Goal: Transaction & Acquisition: Purchase product/service

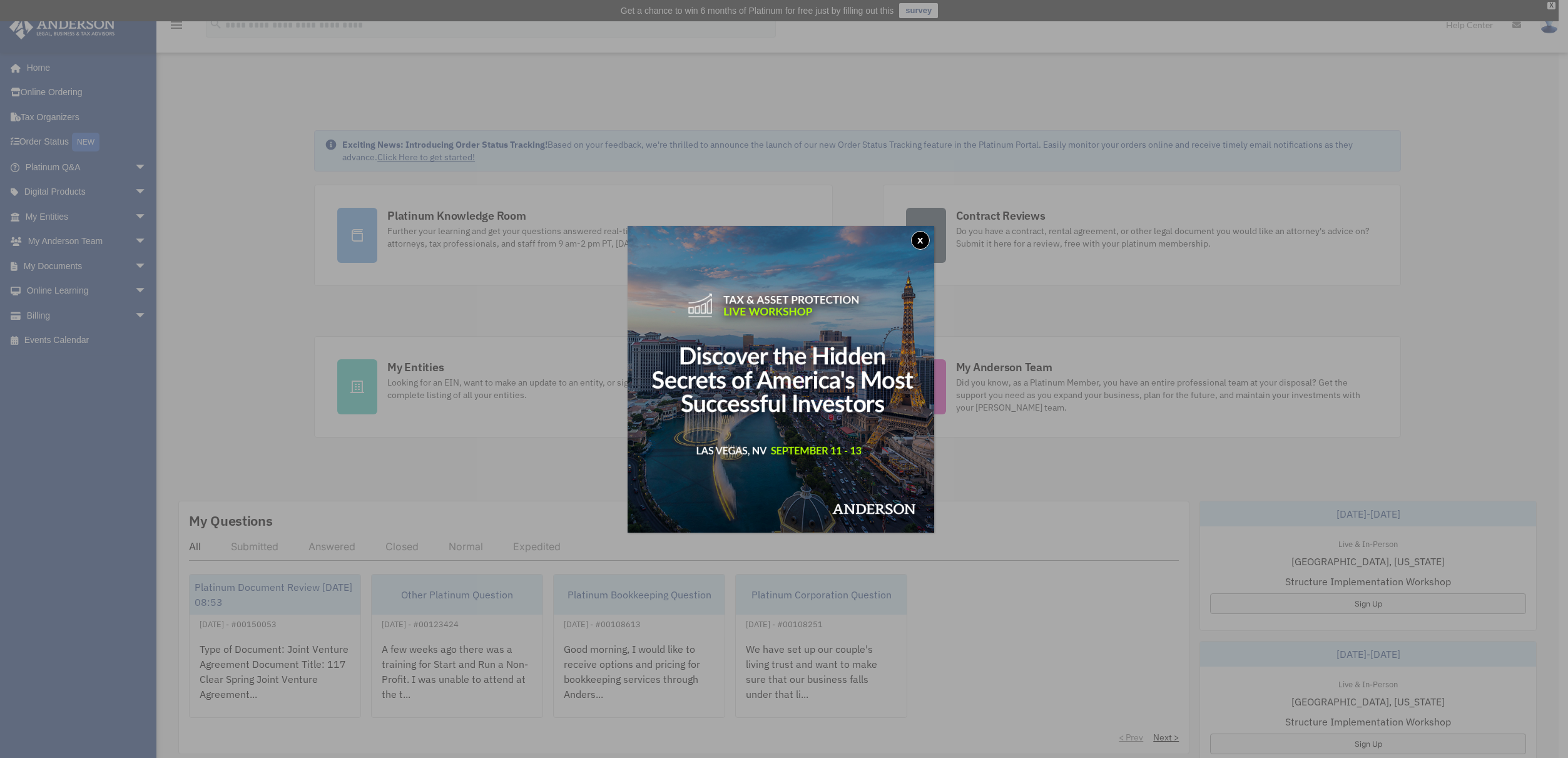
click at [924, 242] on button "x" at bounding box center [920, 240] width 18 height 18
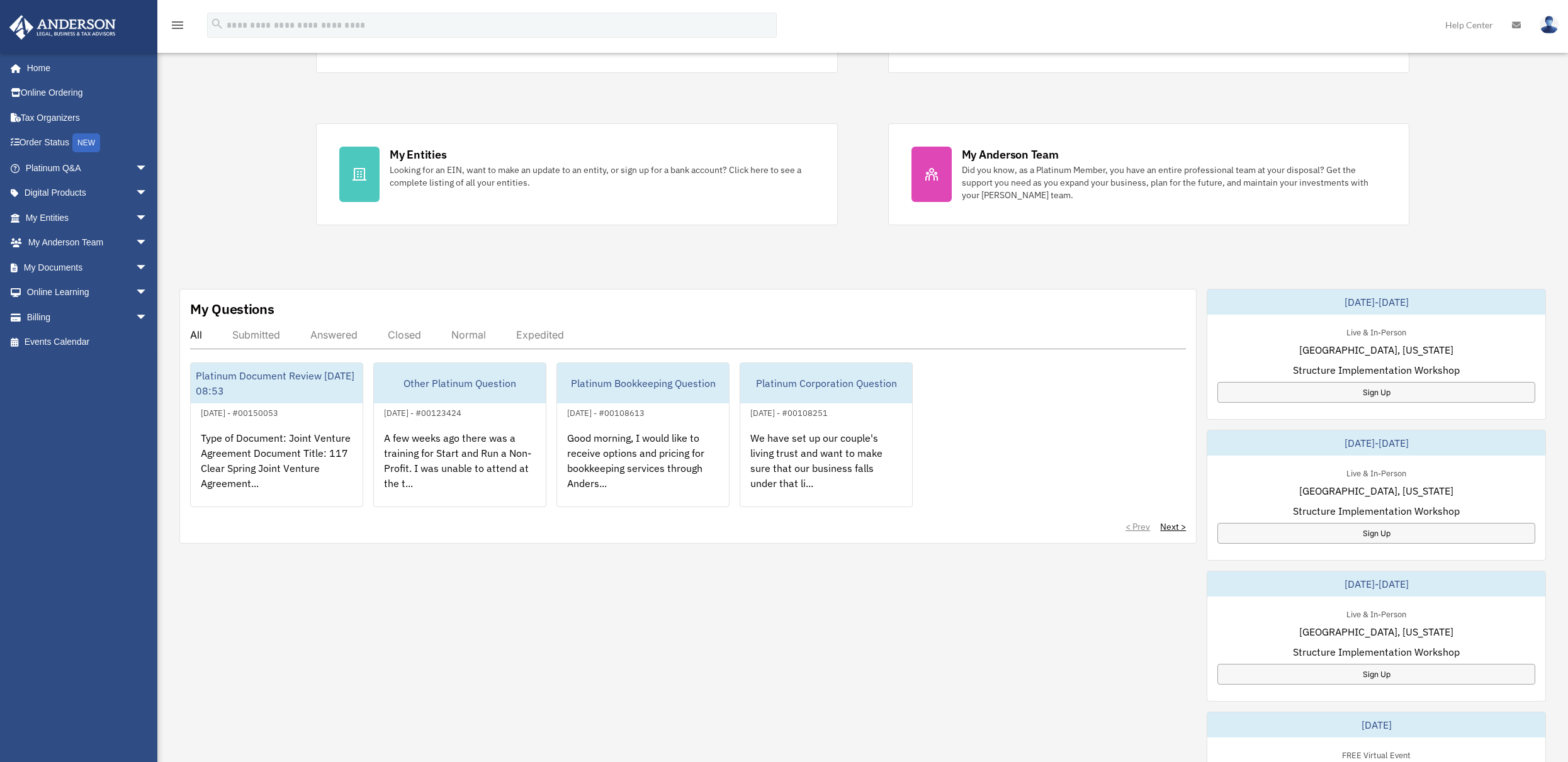
scroll to position [283, 0]
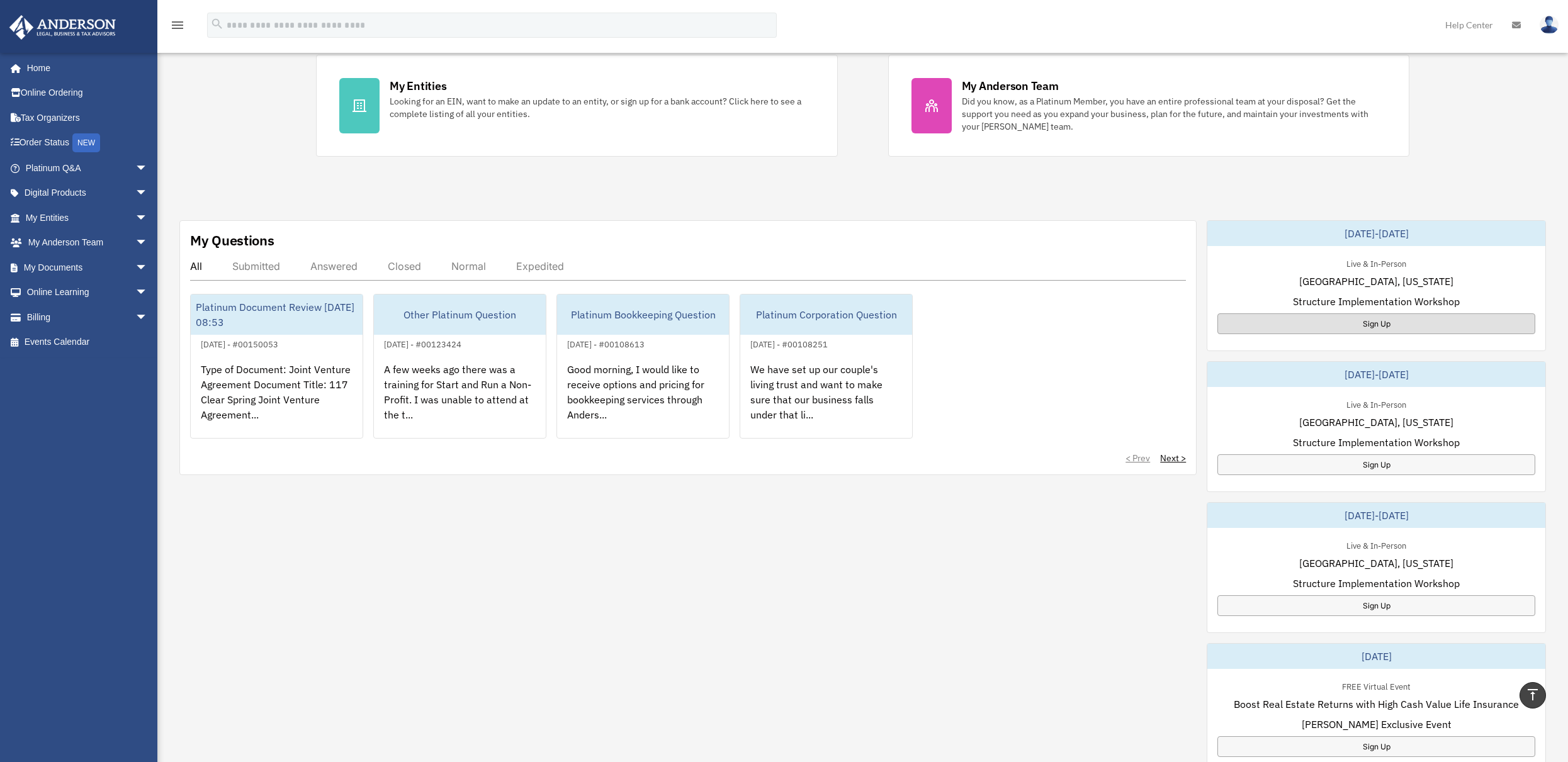
click at [1425, 324] on div "Sign Up" at bounding box center [1376, 323] width 318 height 20
click at [67, 220] on link "My Entities arrow_drop_down" at bounding box center [87, 218] width 157 height 25
click at [135, 220] on span "arrow_drop_down" at bounding box center [148, 218] width 25 height 26
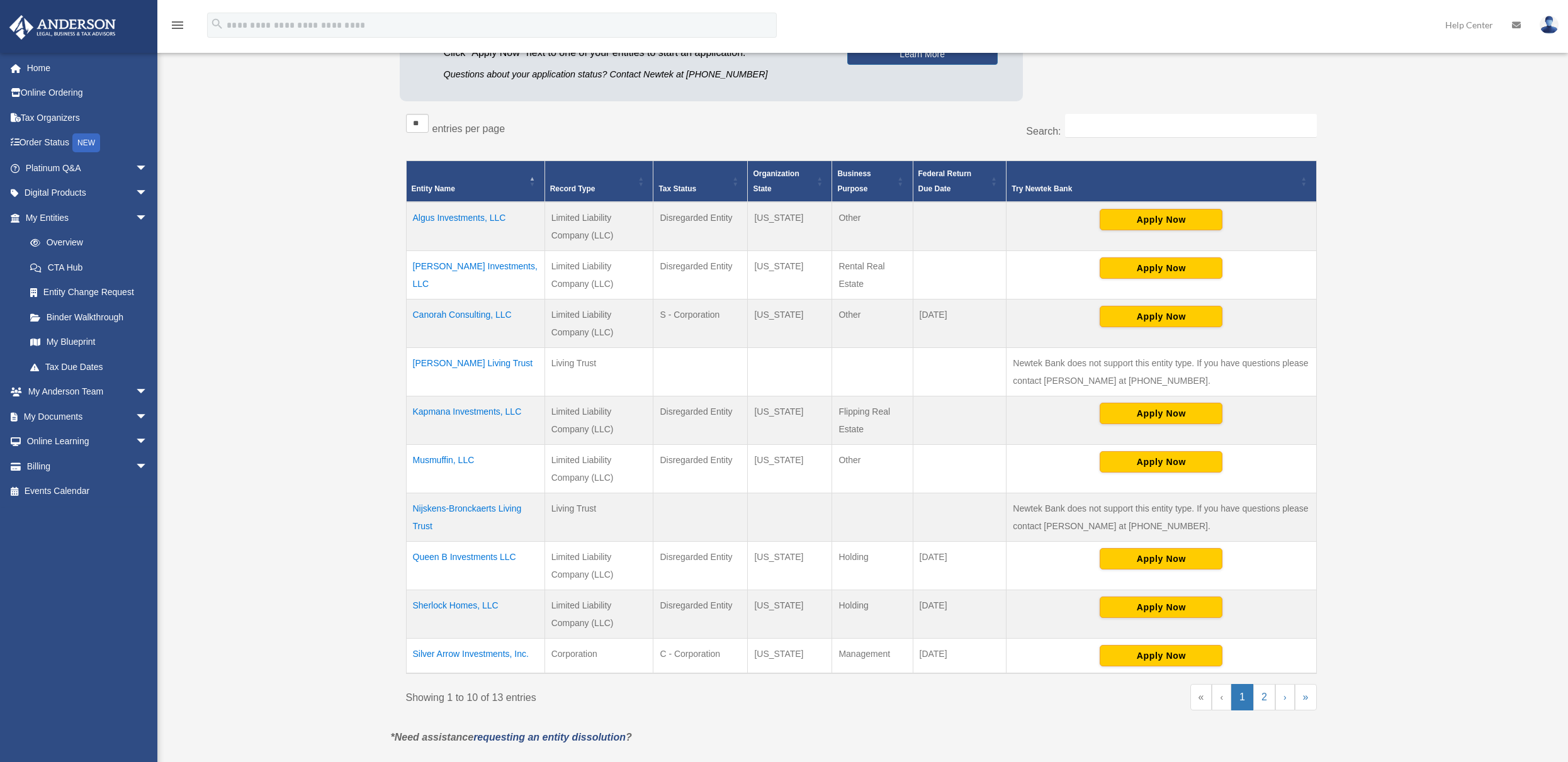
scroll to position [224, 0]
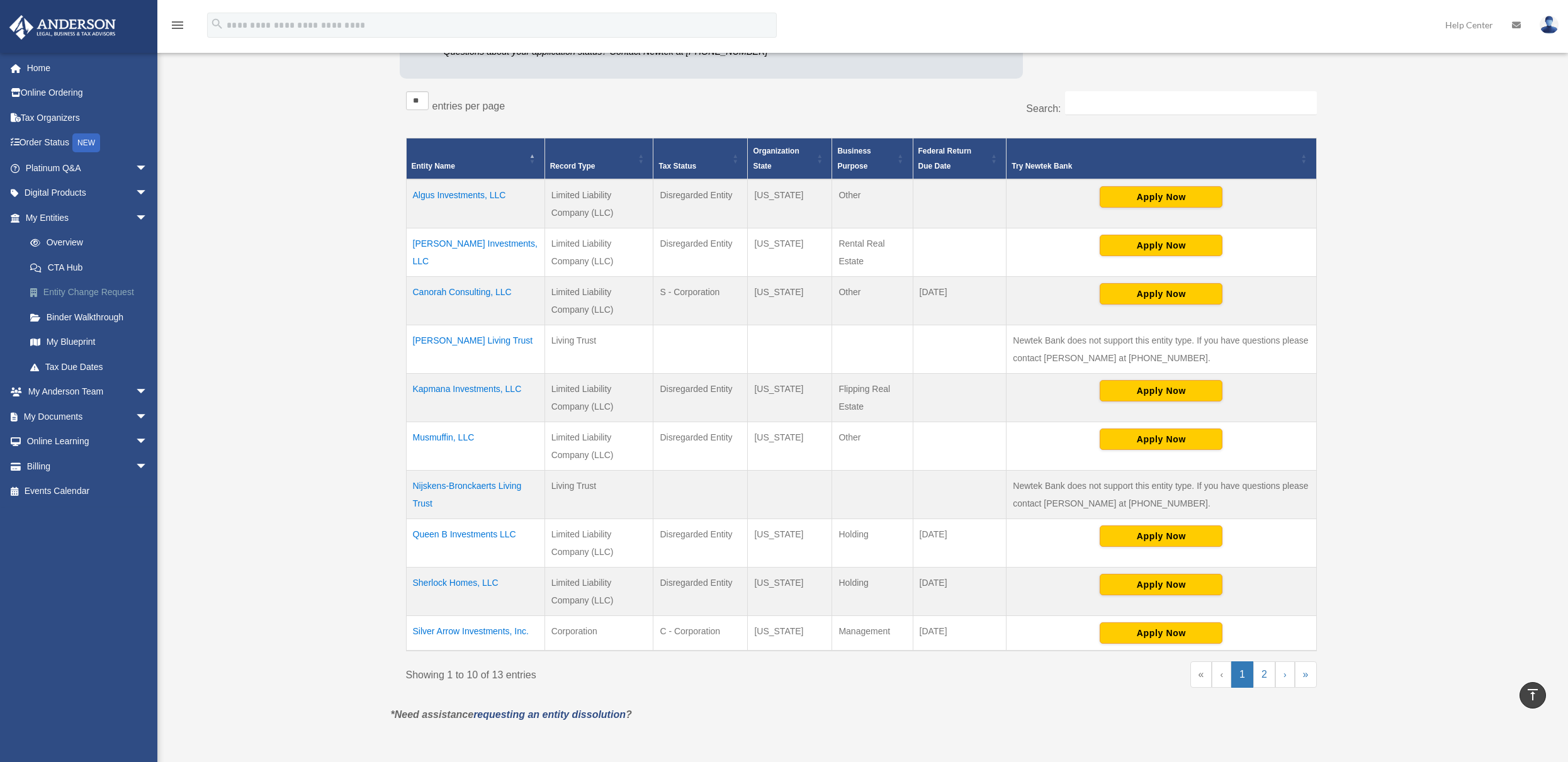
click at [103, 294] on link "Entity Change Request" at bounding box center [91, 293] width 149 height 25
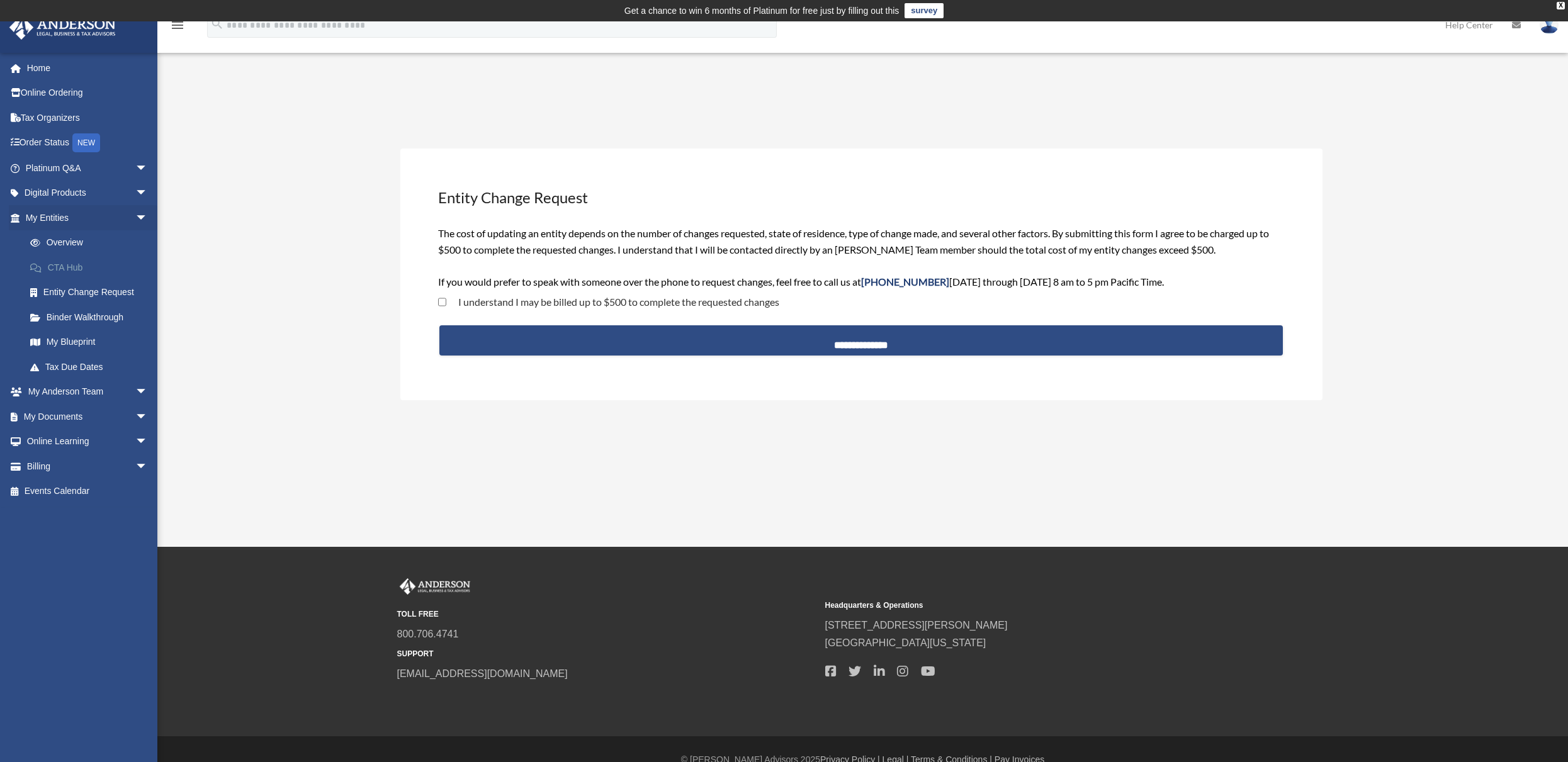
click at [72, 262] on link "CTA Hub" at bounding box center [91, 267] width 149 height 25
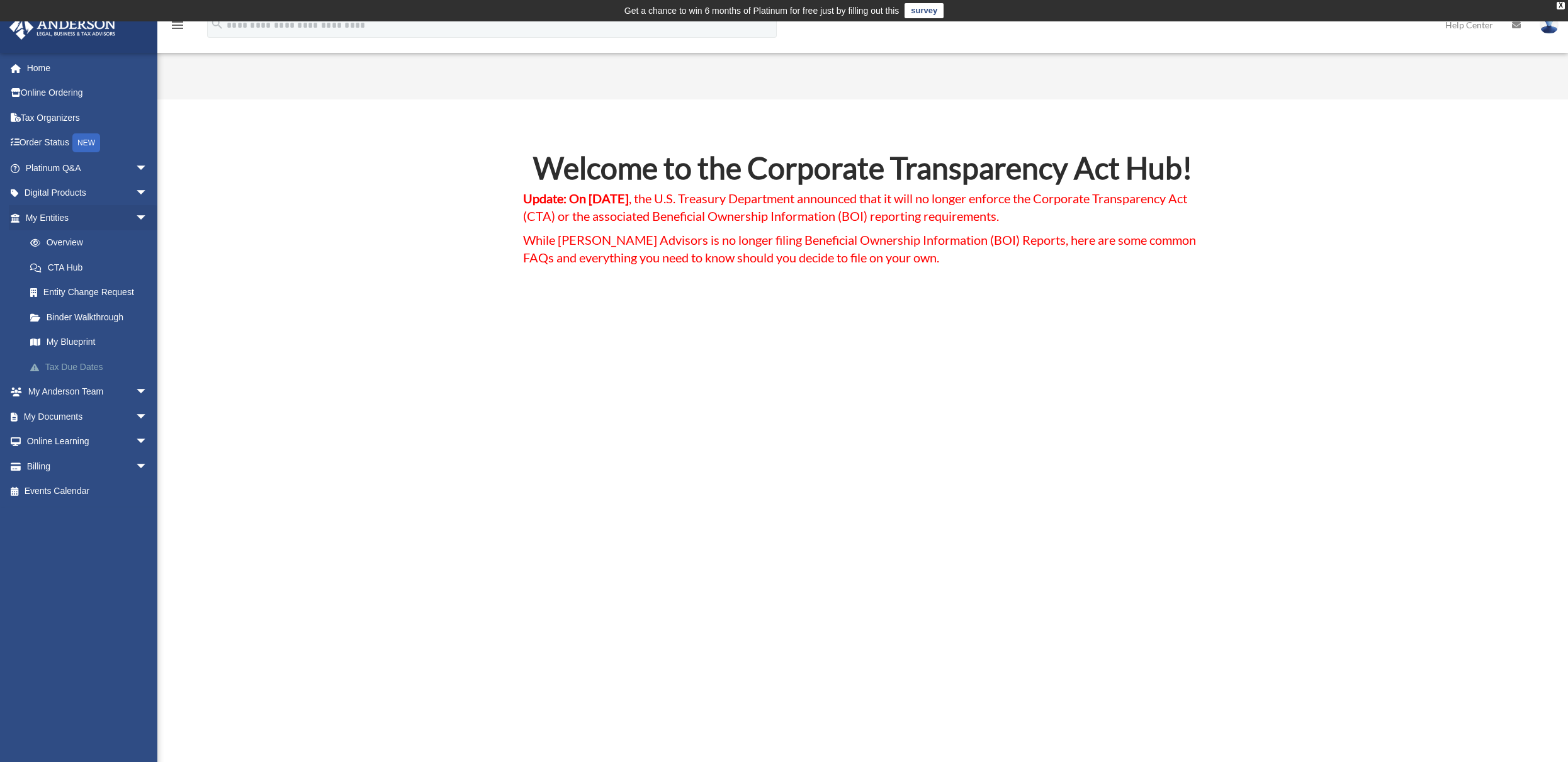
click at [74, 368] on link "Tax Due Dates" at bounding box center [91, 366] width 149 height 25
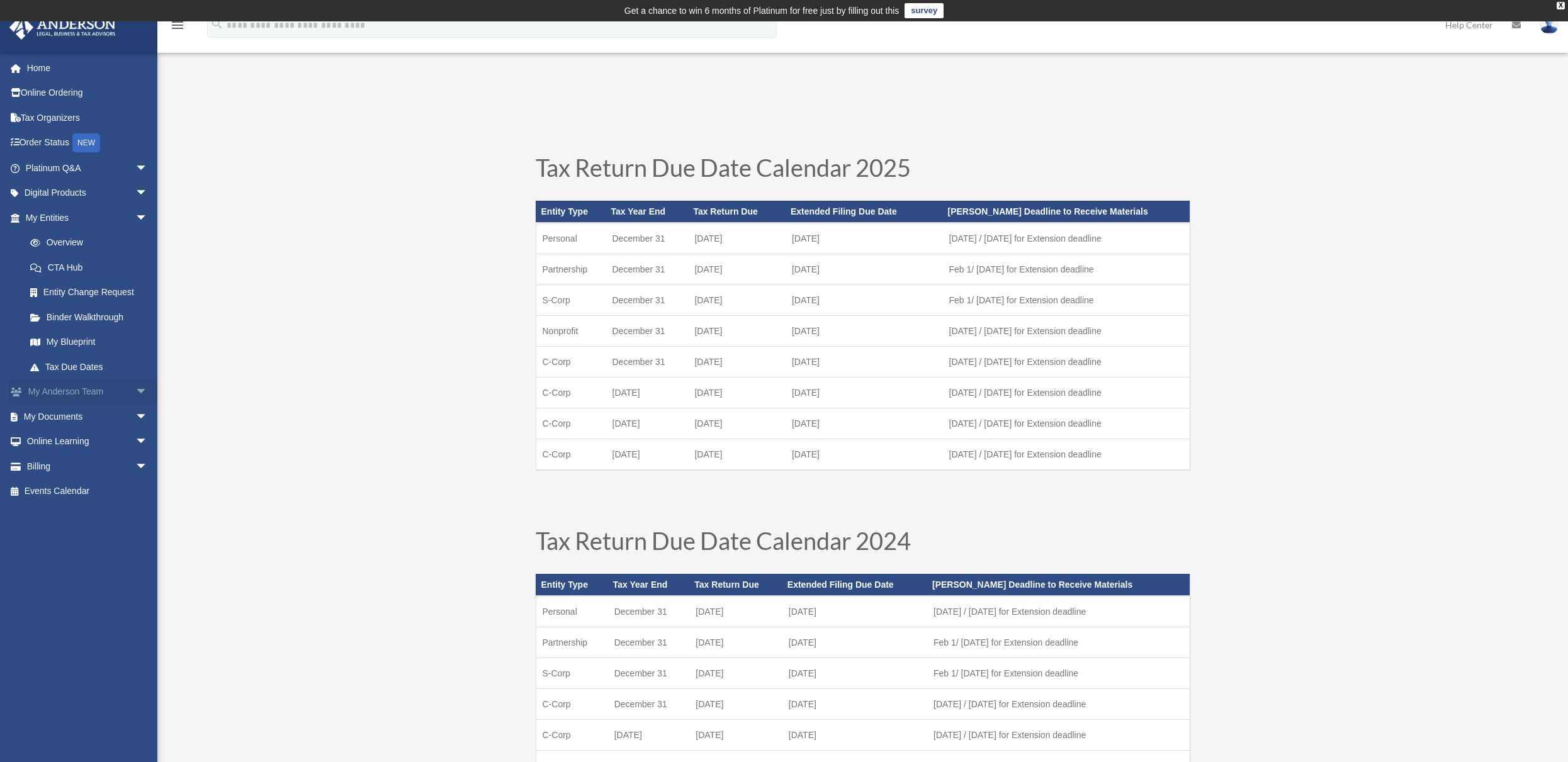
click at [135, 390] on span "arrow_drop_down" at bounding box center [148, 392] width 25 height 26
click at [110, 420] on link "My Anderson Team" at bounding box center [91, 417] width 149 height 25
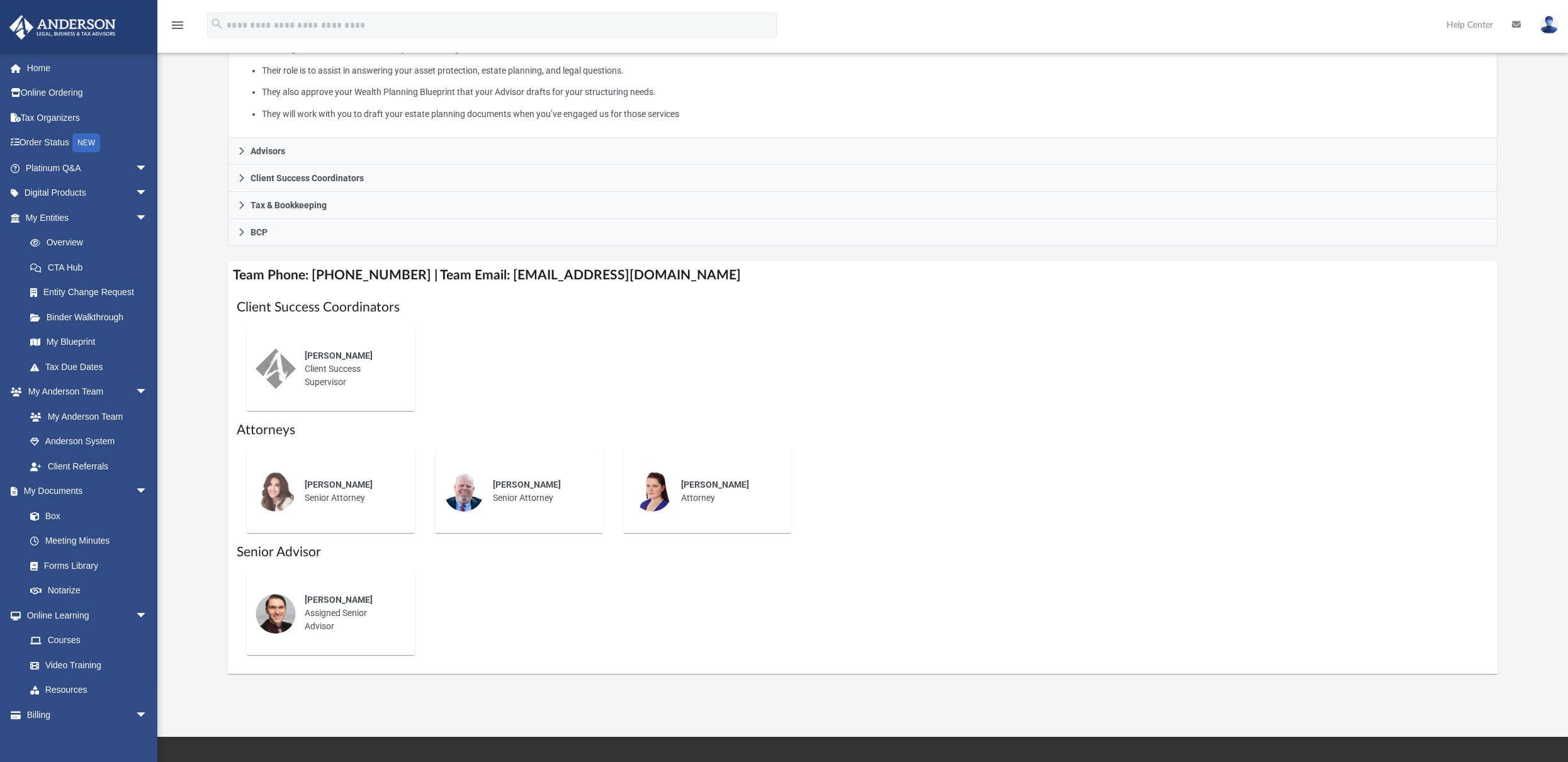
scroll to position [295, 0]
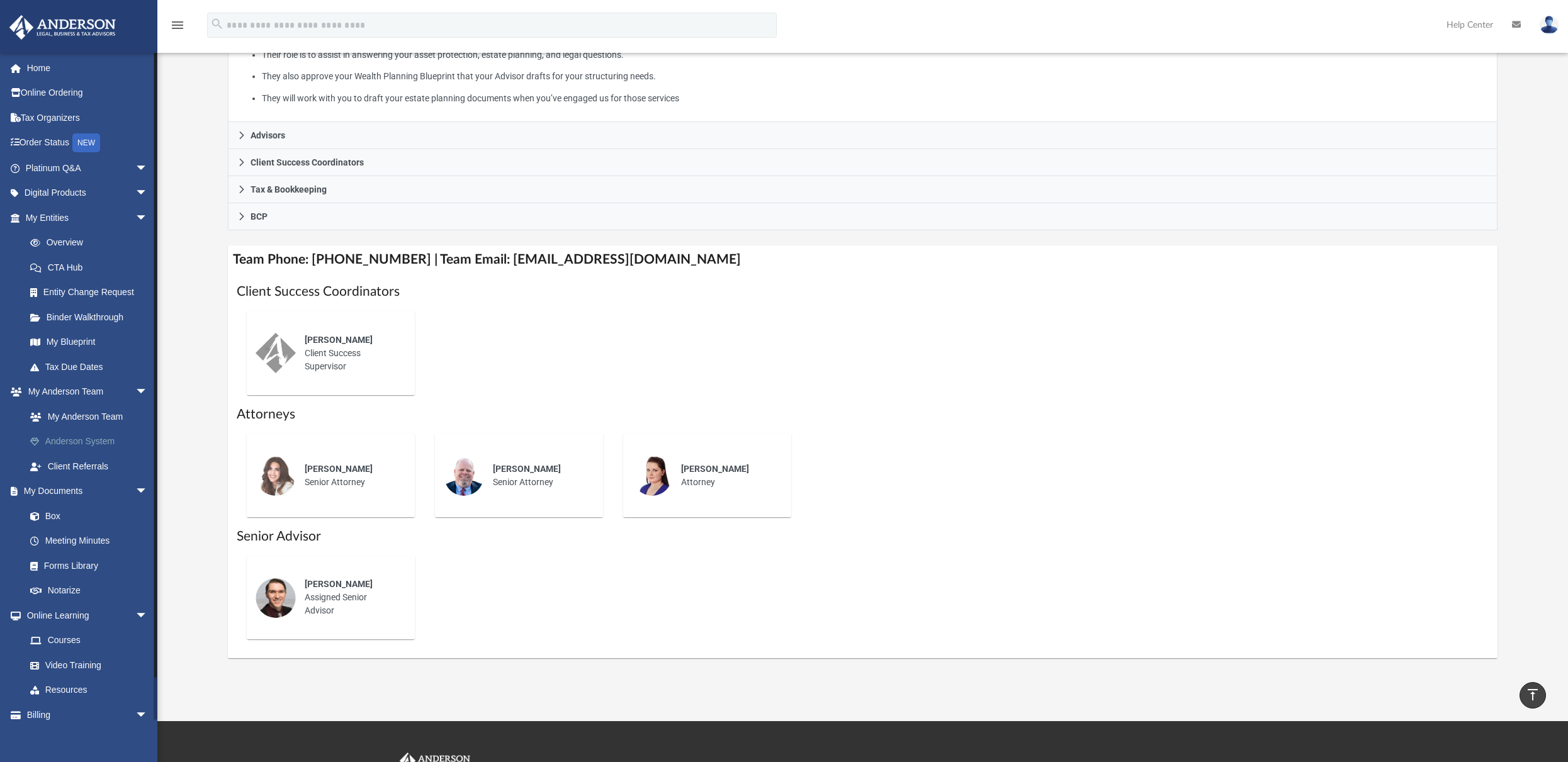
click at [89, 437] on link "Anderson System" at bounding box center [91, 442] width 149 height 25
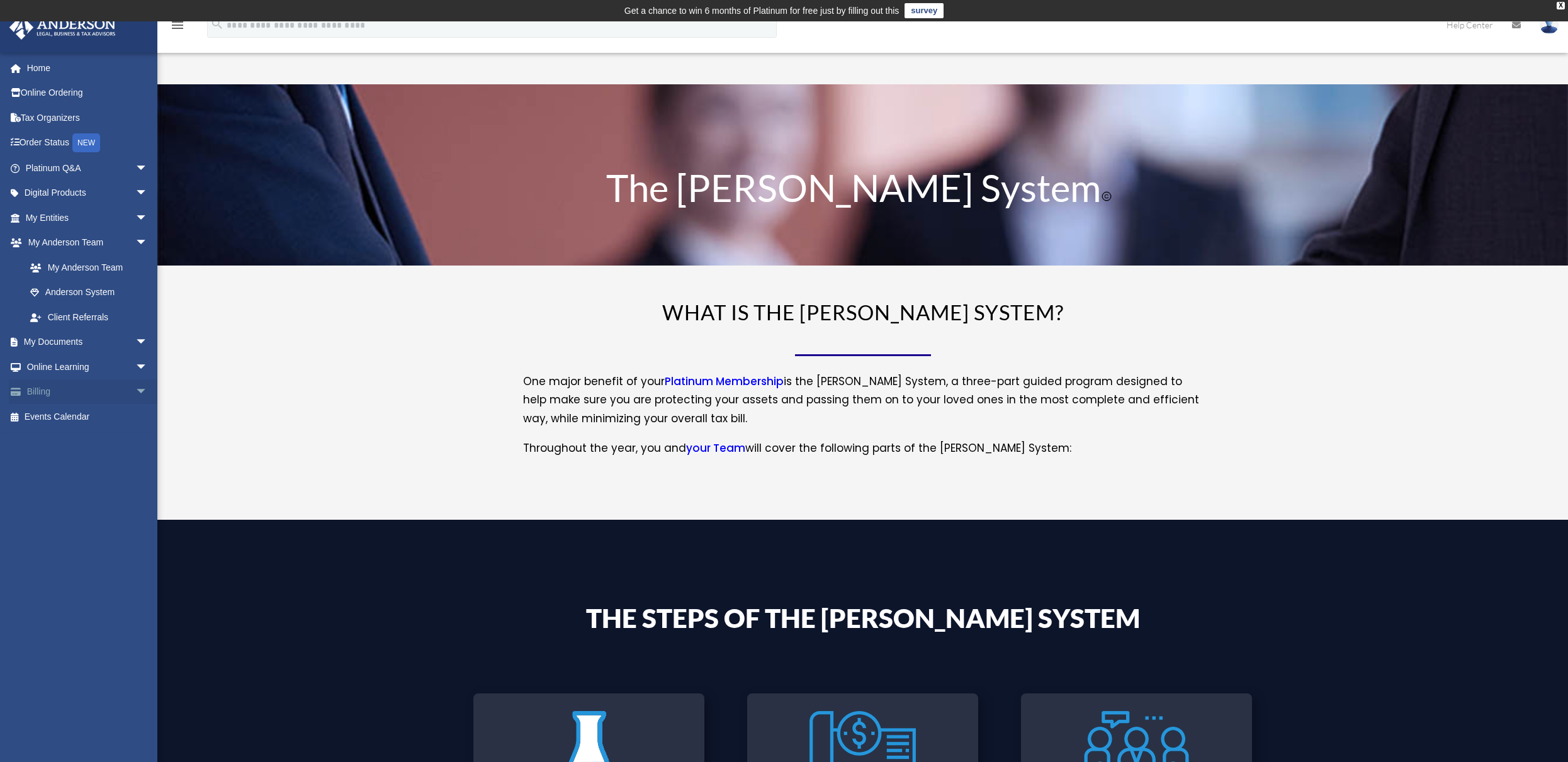
click at [104, 397] on link "Billing arrow_drop_down" at bounding box center [87, 392] width 157 height 25
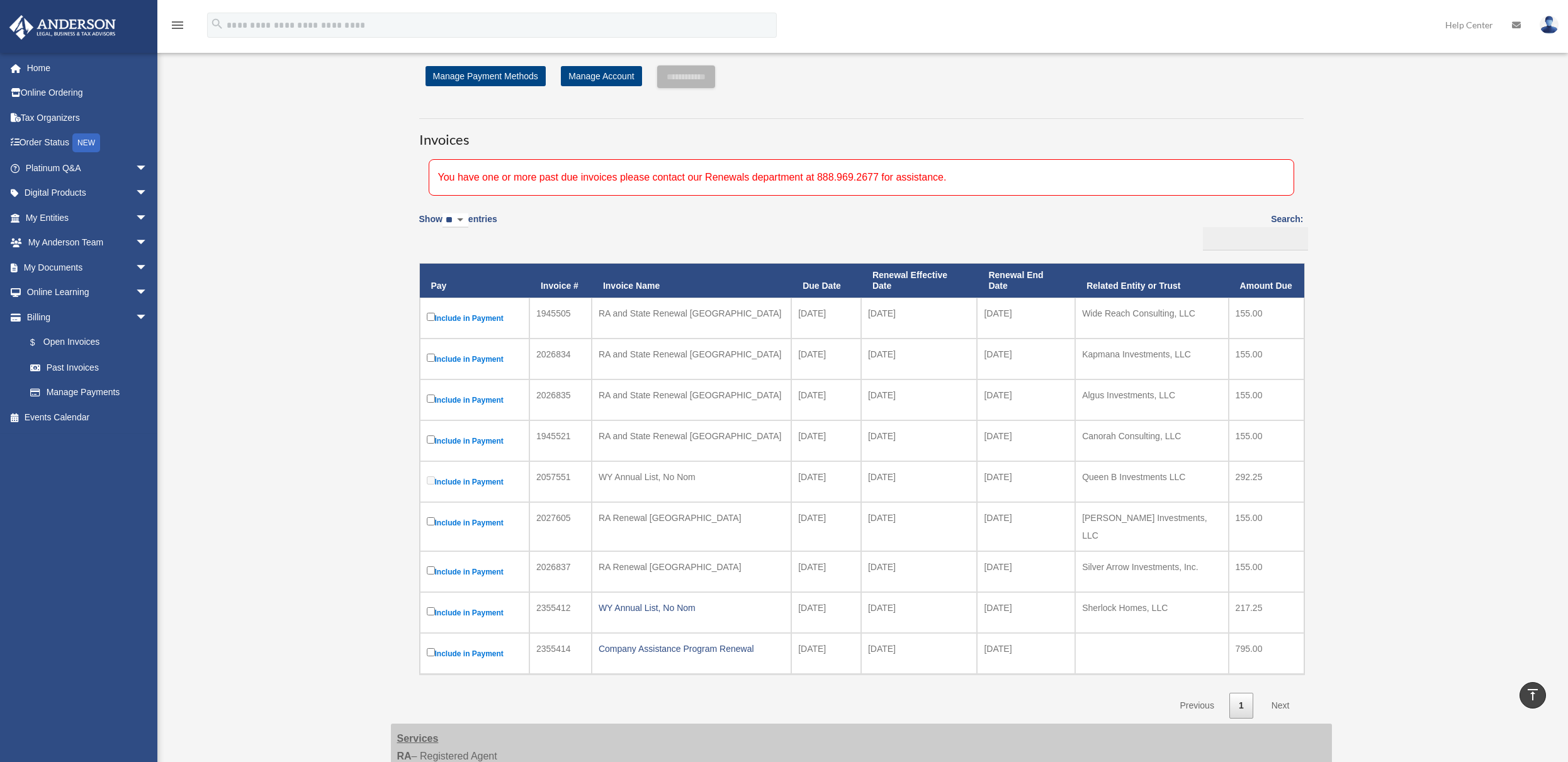
scroll to position [21, 0]
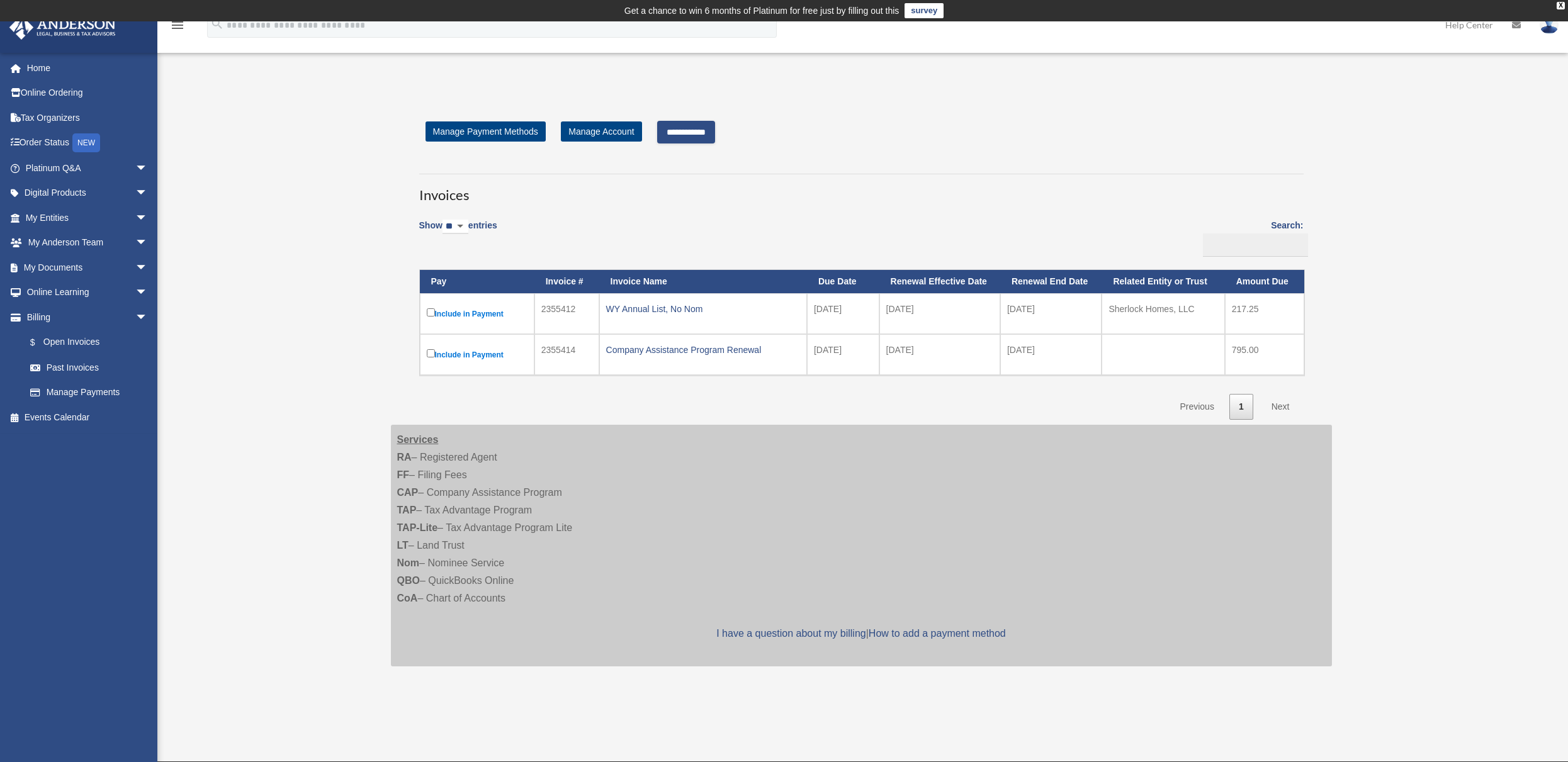
click at [695, 129] on input "**********" at bounding box center [686, 131] width 58 height 22
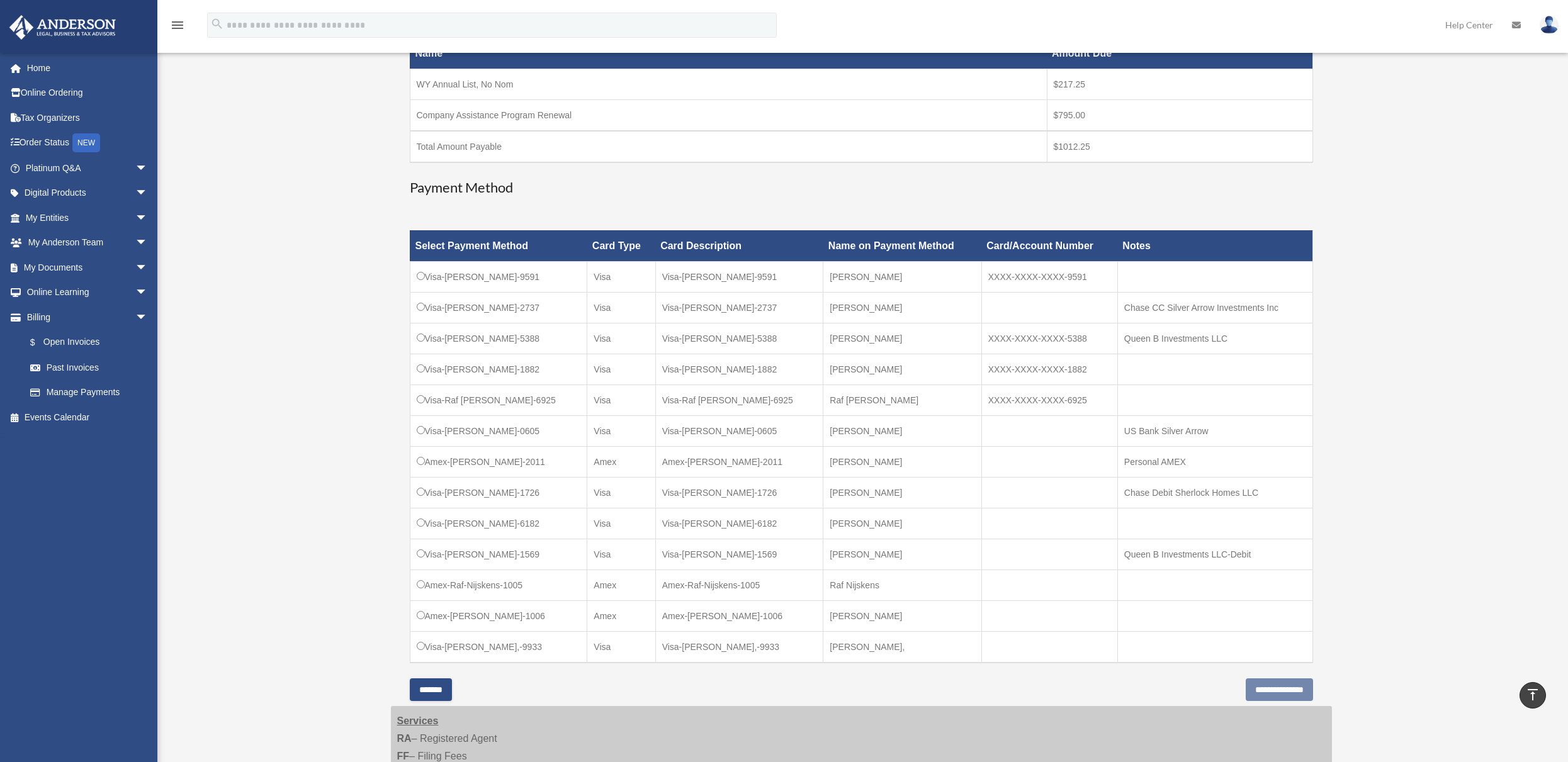
scroll to position [290, 0]
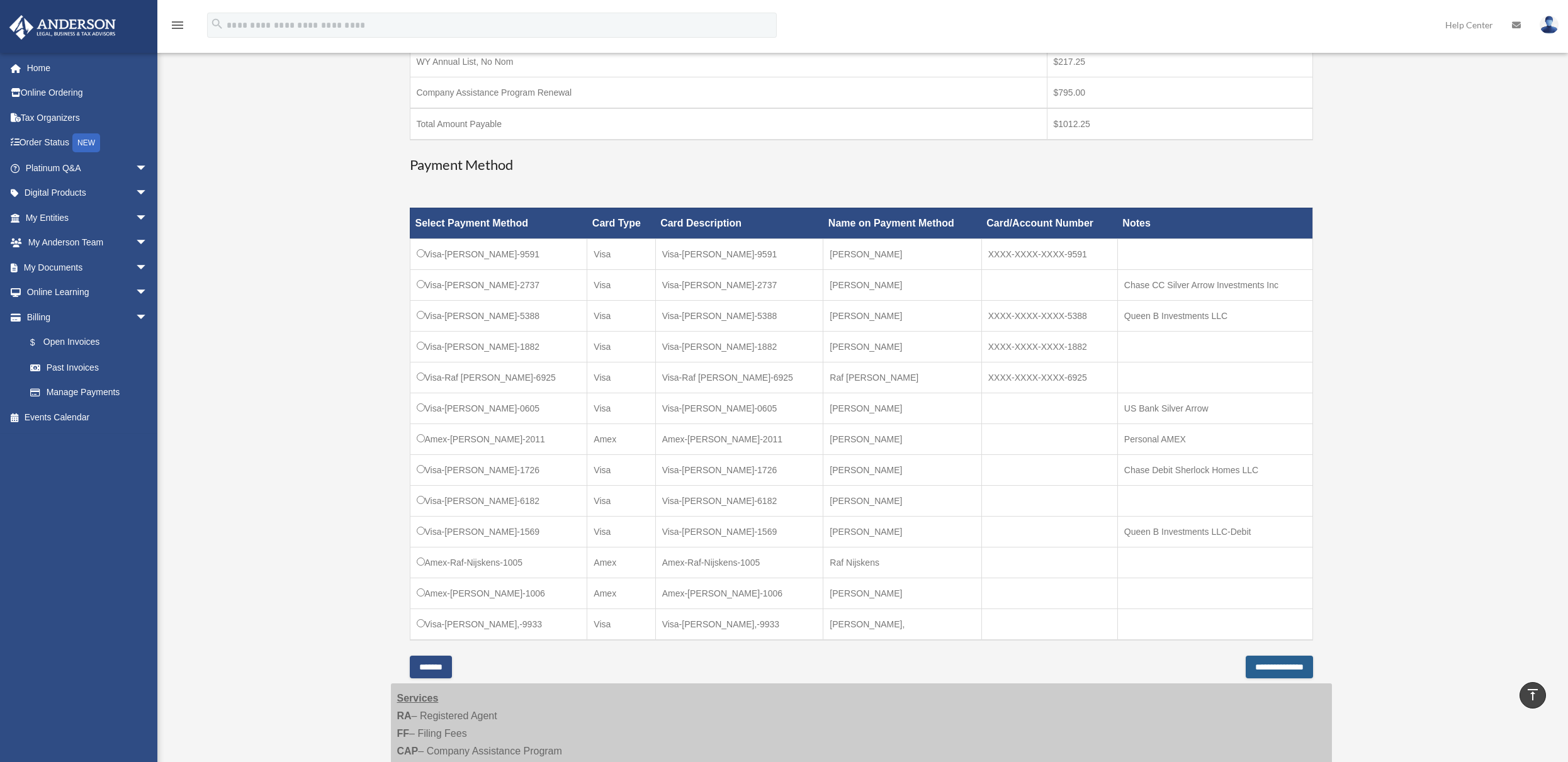
click at [1291, 670] on input "**********" at bounding box center [1278, 667] width 67 height 22
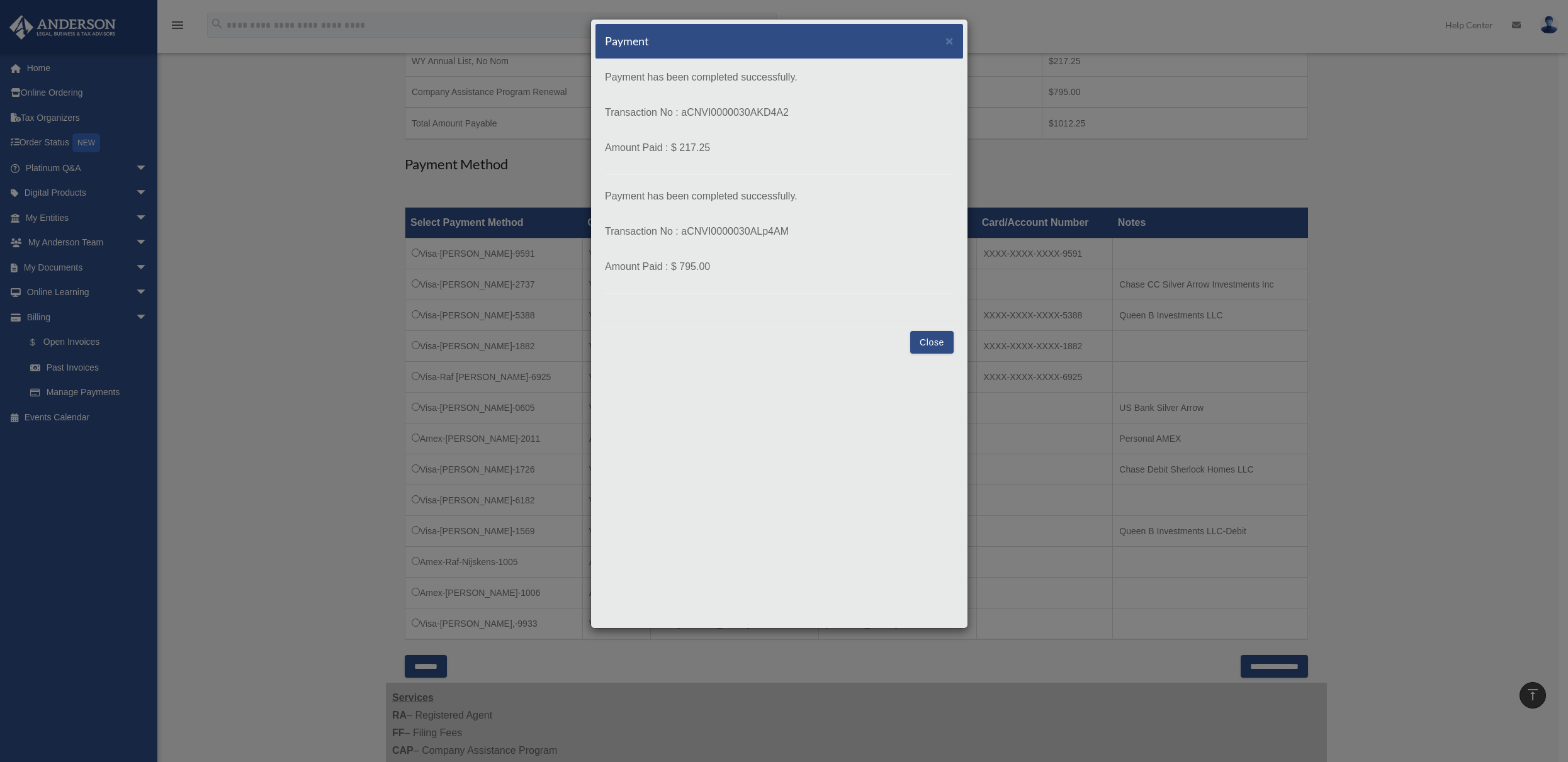
click at [930, 343] on button "Close" at bounding box center [931, 342] width 44 height 22
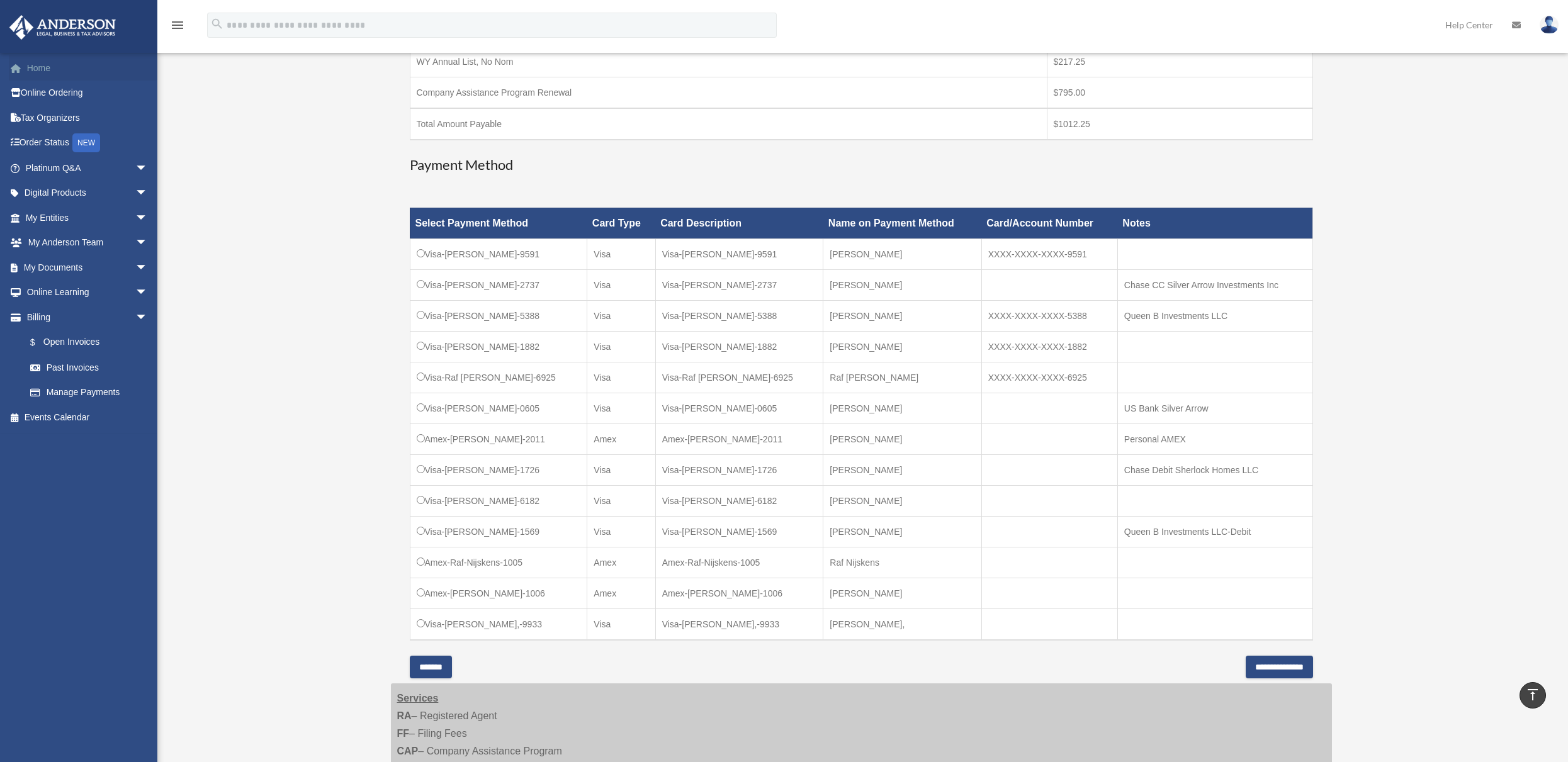
click at [43, 64] on link "Home" at bounding box center [87, 68] width 157 height 25
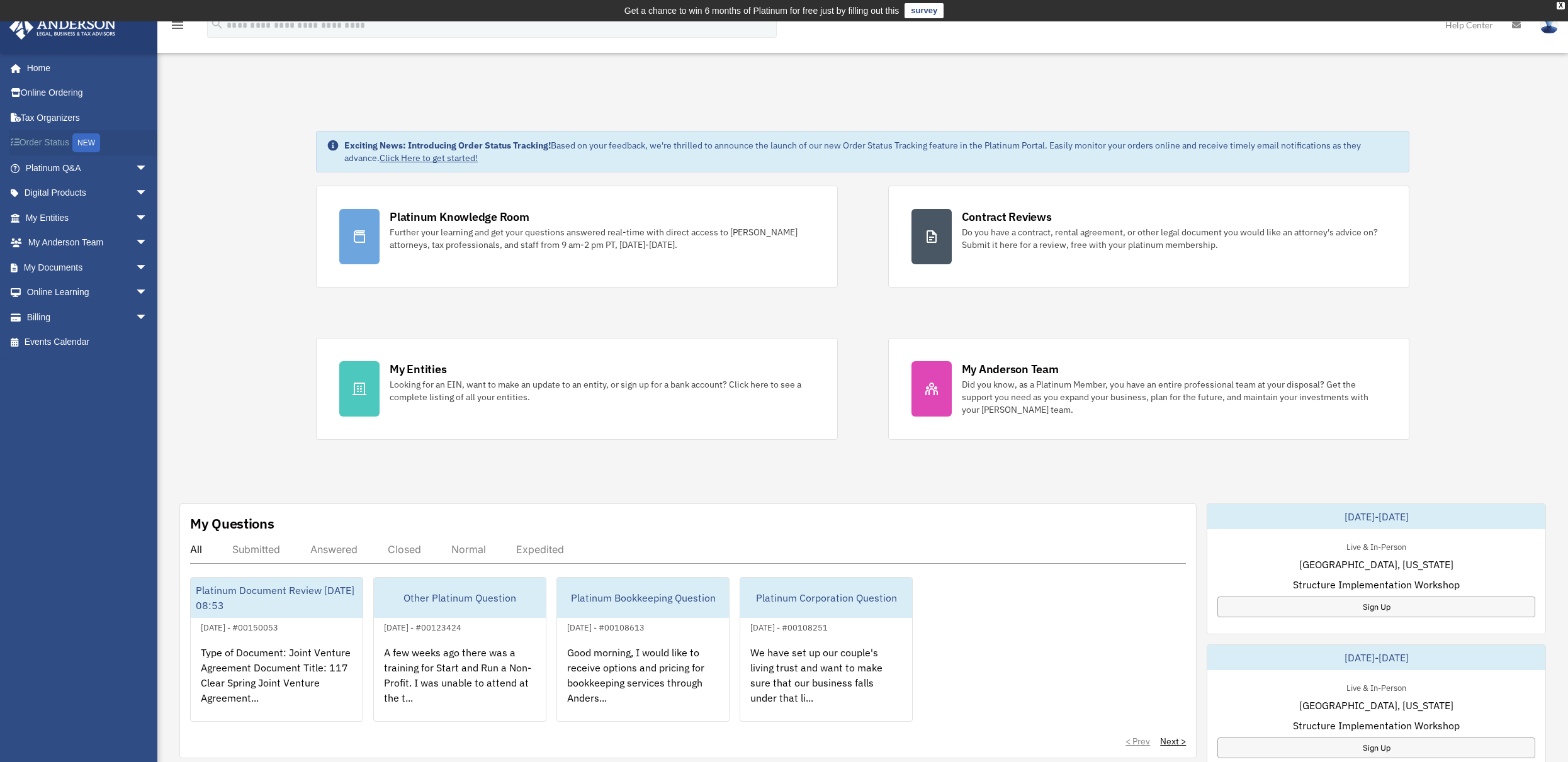
click at [41, 138] on link "Order Status NEW" at bounding box center [87, 143] width 157 height 26
click at [70, 291] on link "Online Learning arrow_drop_down" at bounding box center [87, 293] width 157 height 25
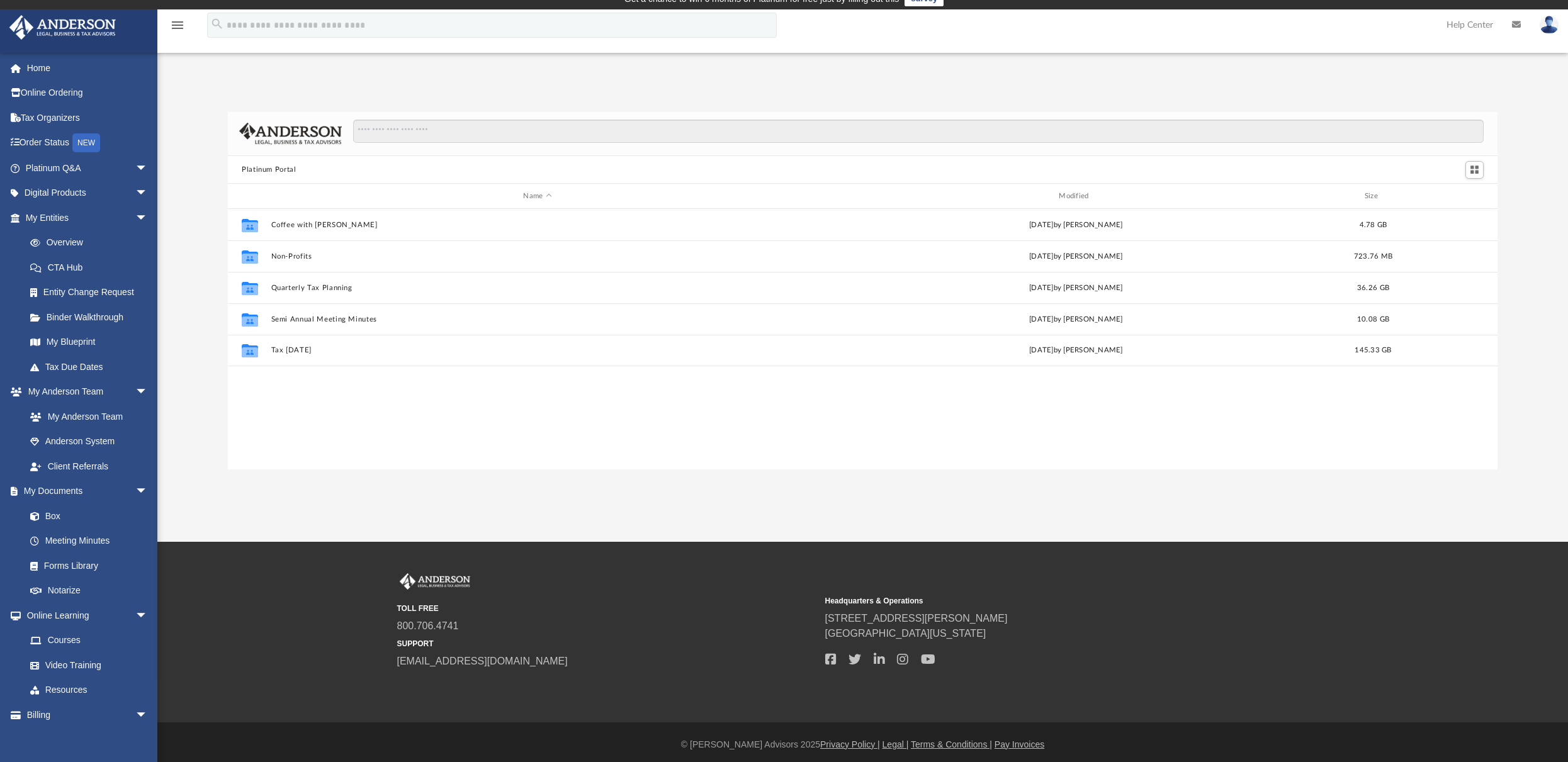
scroll to position [17, 0]
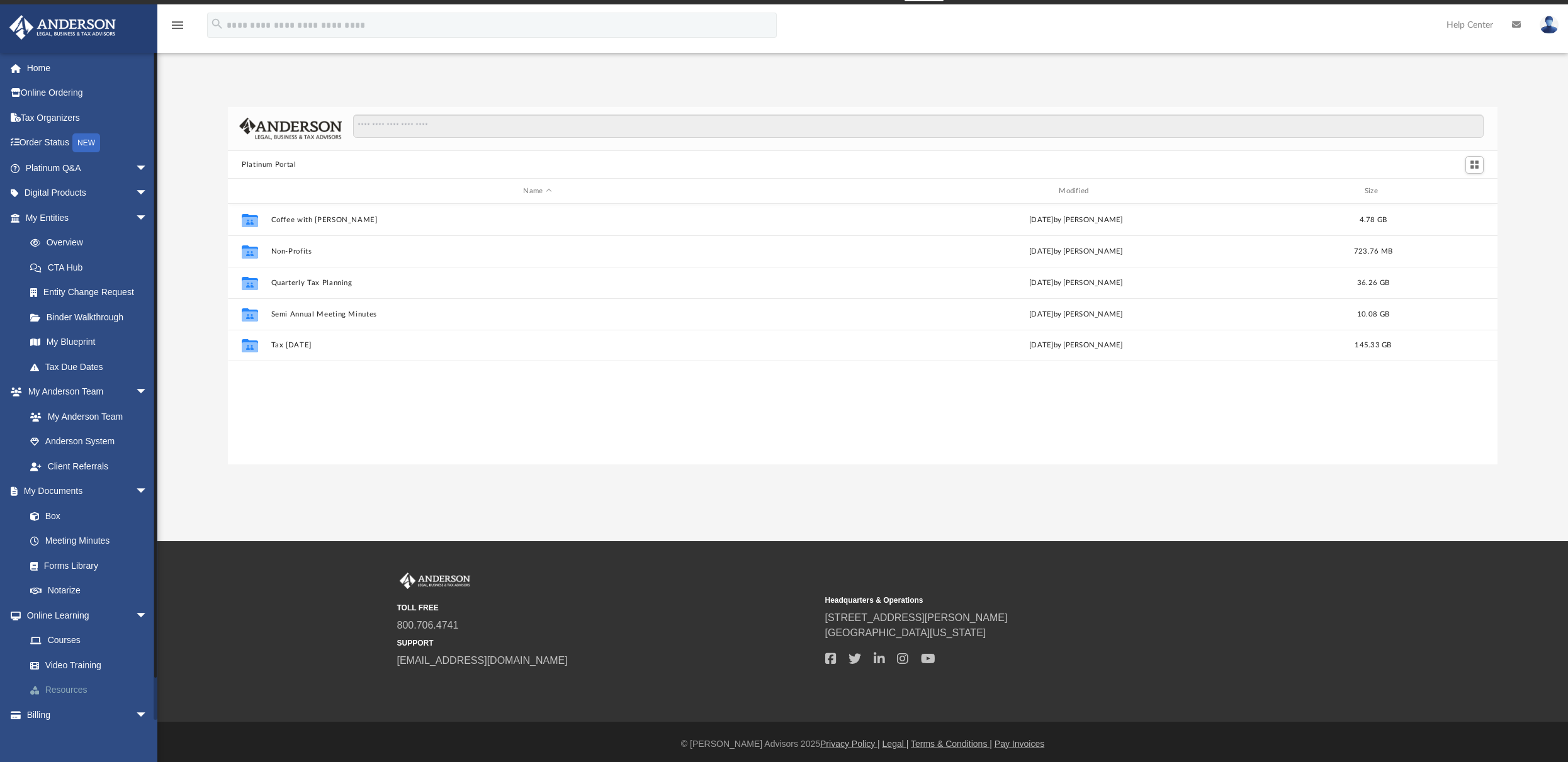
click at [73, 682] on link "Resources" at bounding box center [91, 690] width 149 height 25
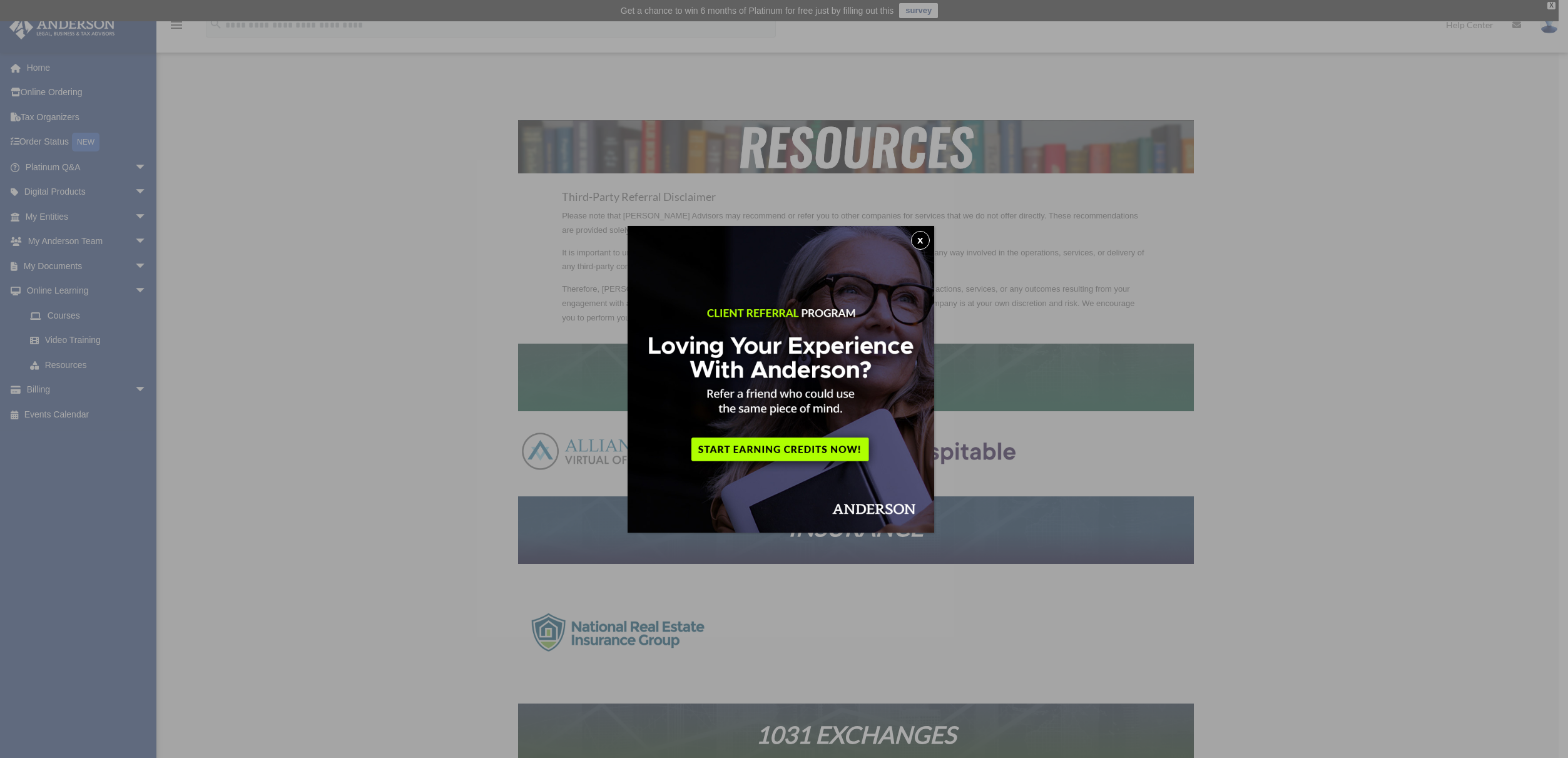
click at [920, 239] on button "x" at bounding box center [920, 240] width 18 height 18
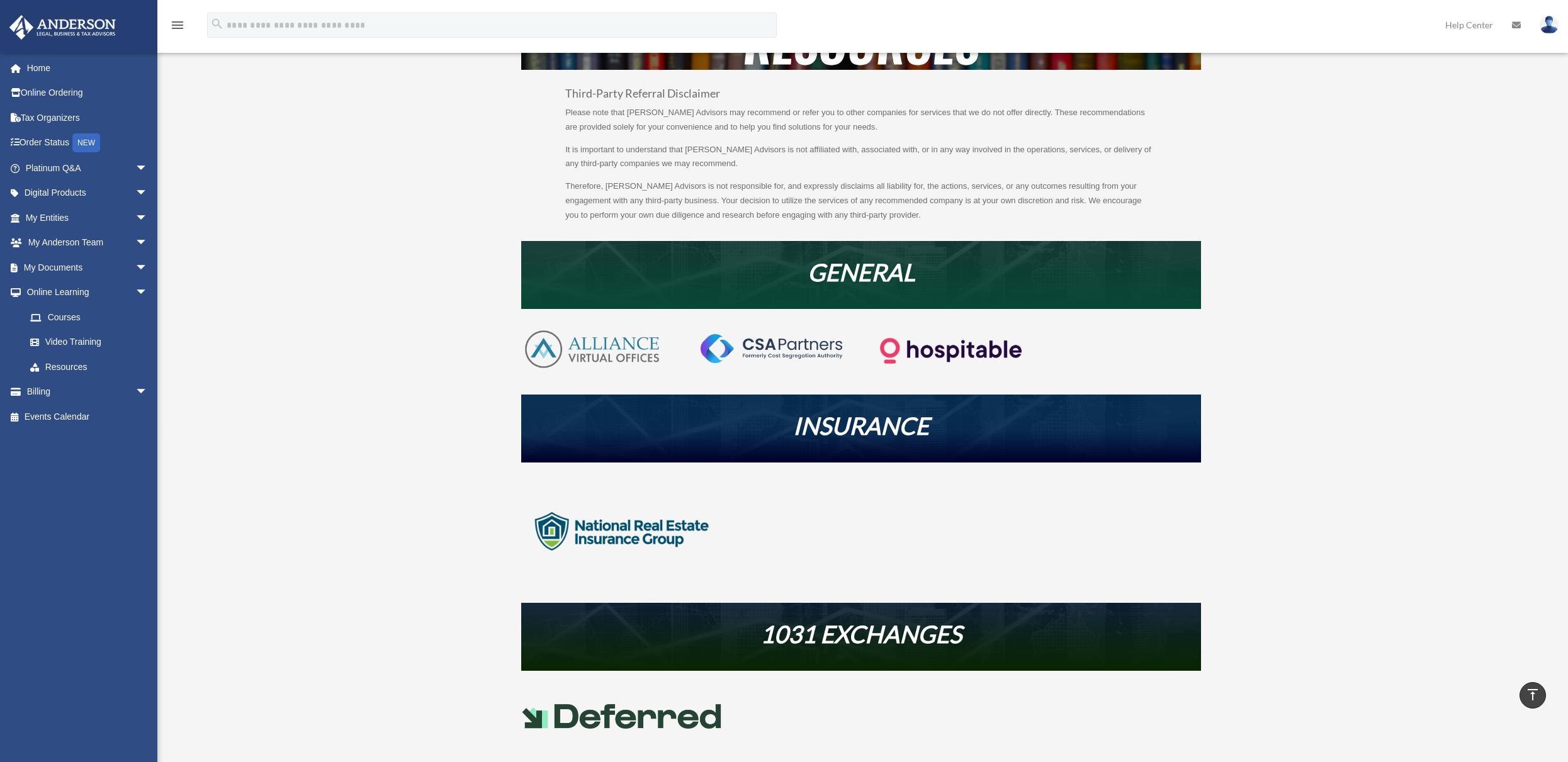
scroll to position [95, 0]
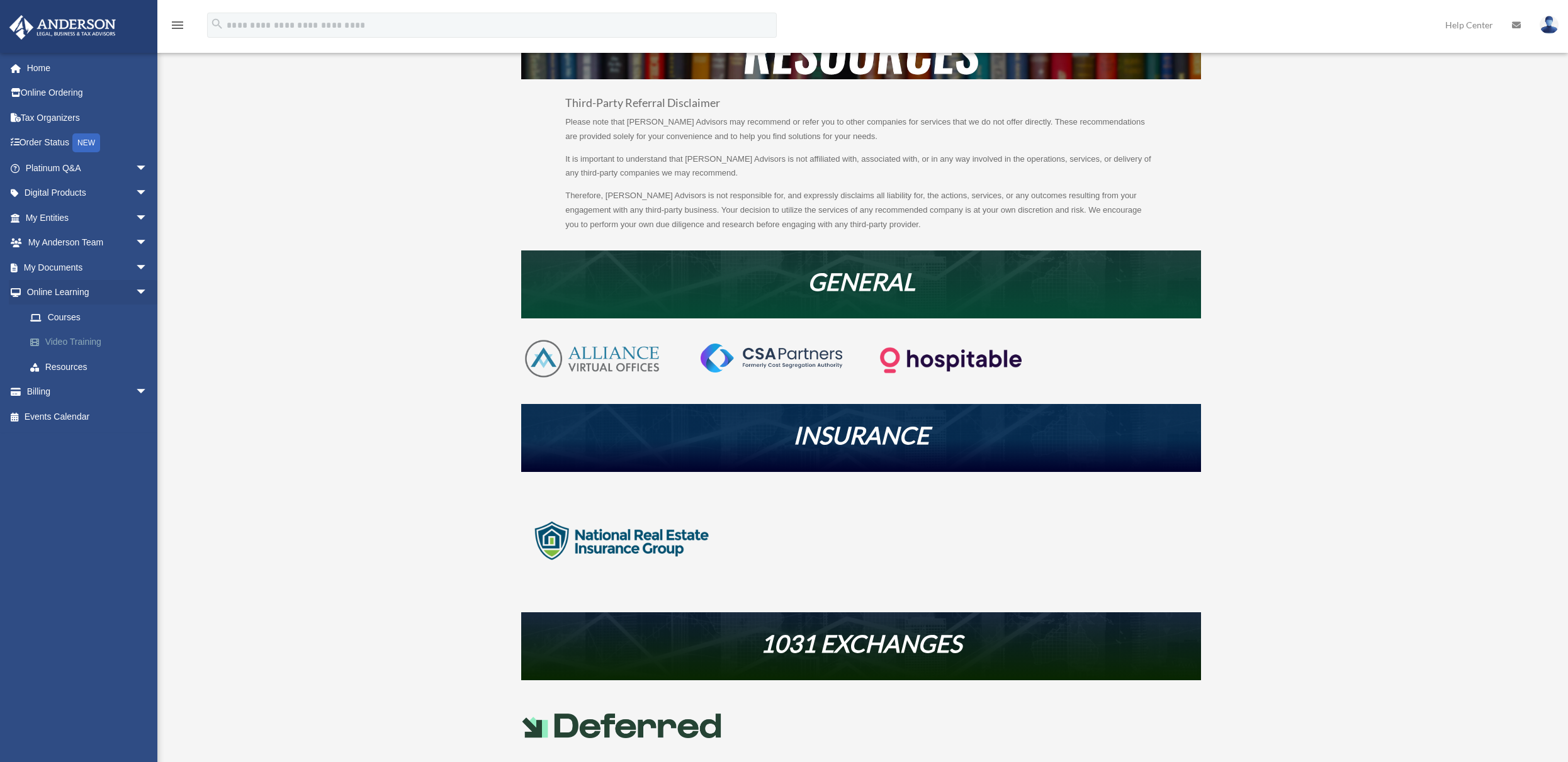
click at [74, 342] on link "Video Training" at bounding box center [91, 342] width 149 height 25
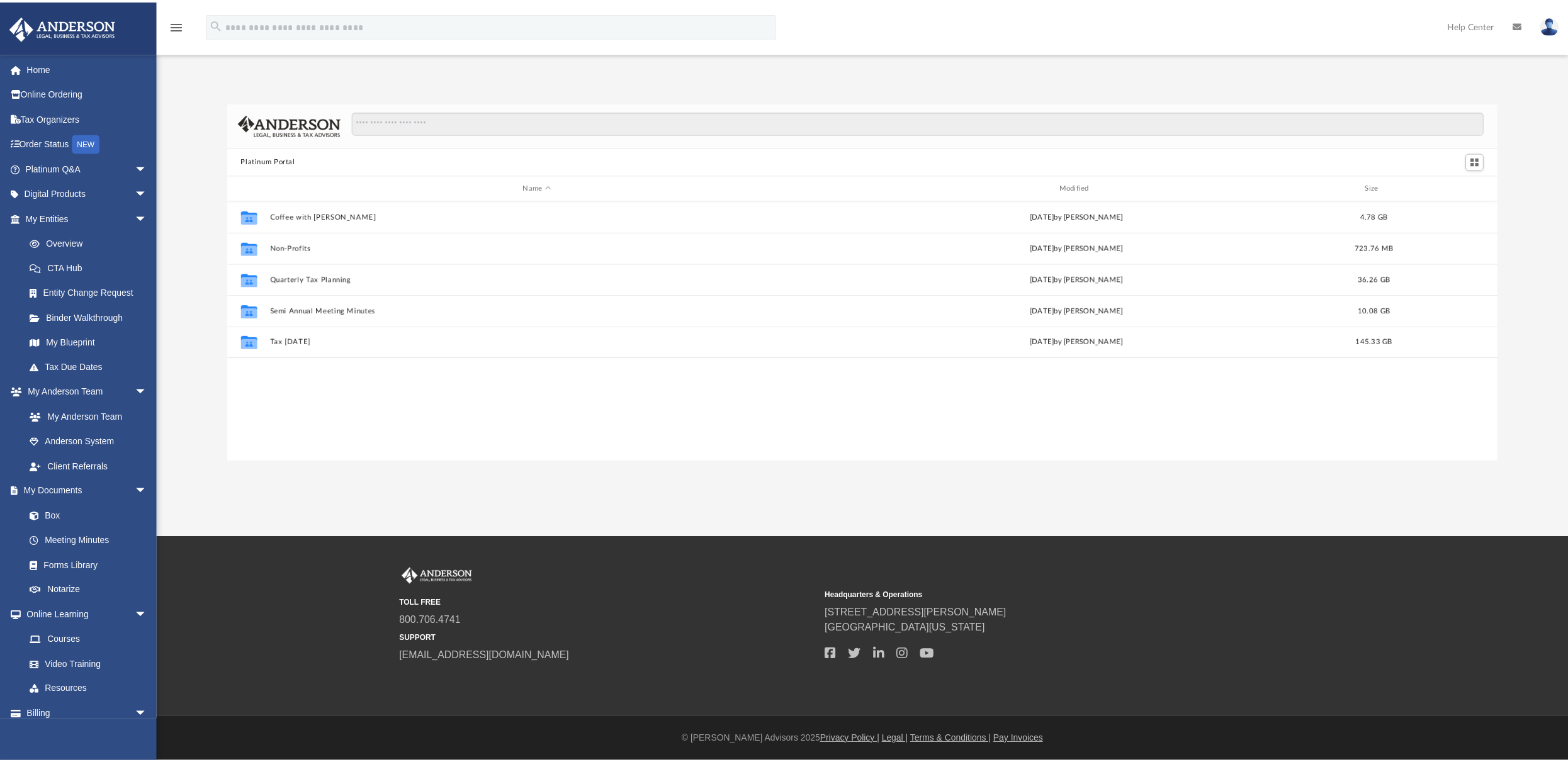
scroll to position [277, 1260]
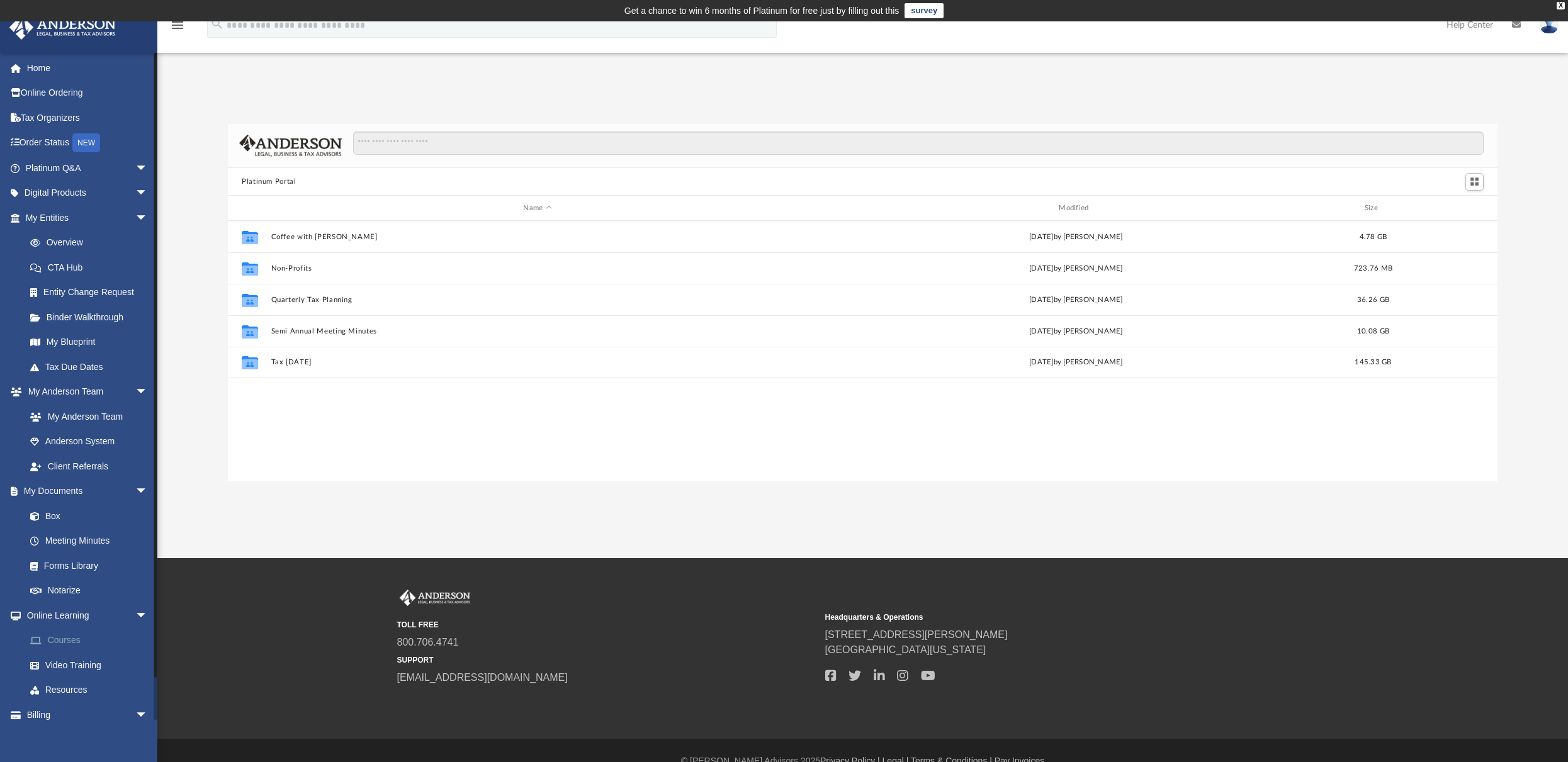
click at [83, 638] on link "Courses" at bounding box center [91, 641] width 149 height 25
